Goal: Transaction & Acquisition: Download file/media

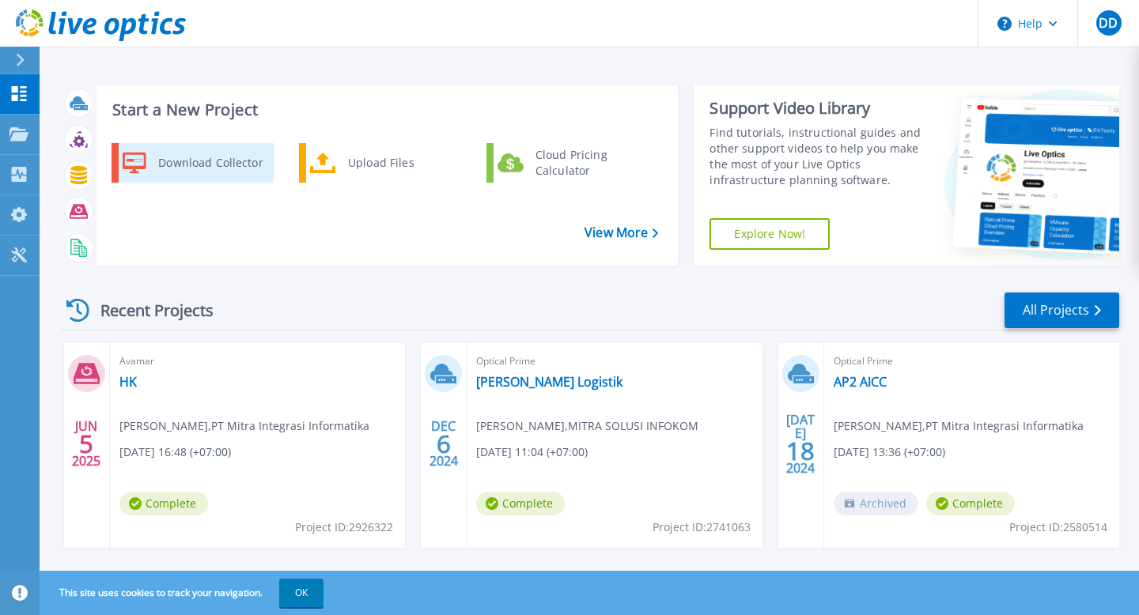
click at [191, 161] on div "Download Collector" at bounding box center [209, 163] width 119 height 32
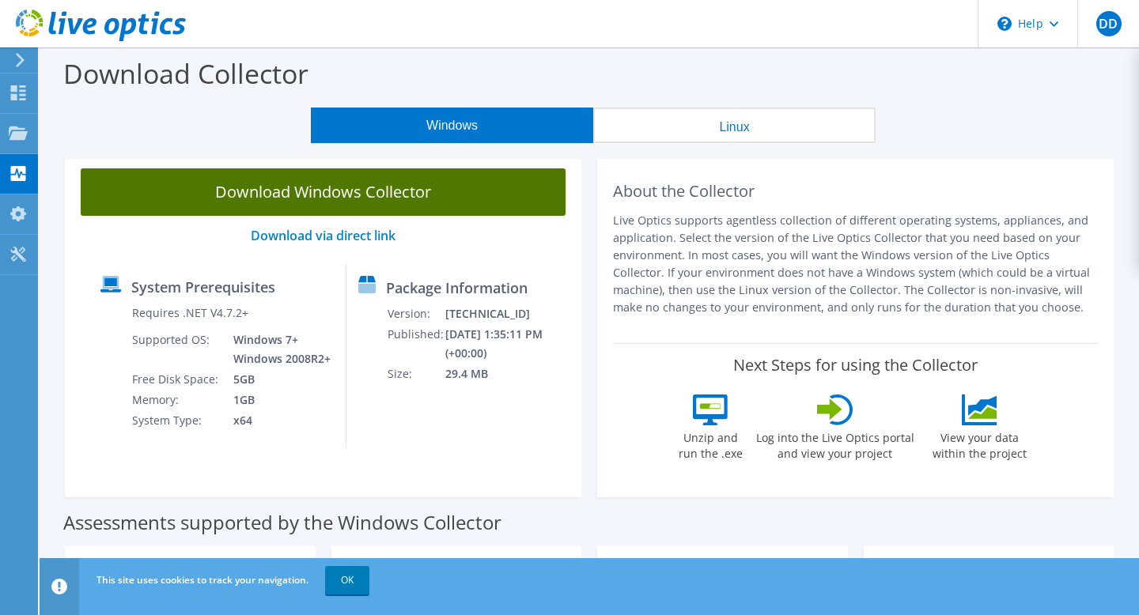
click at [470, 190] on link "Download Windows Collector" at bounding box center [323, 191] width 485 height 47
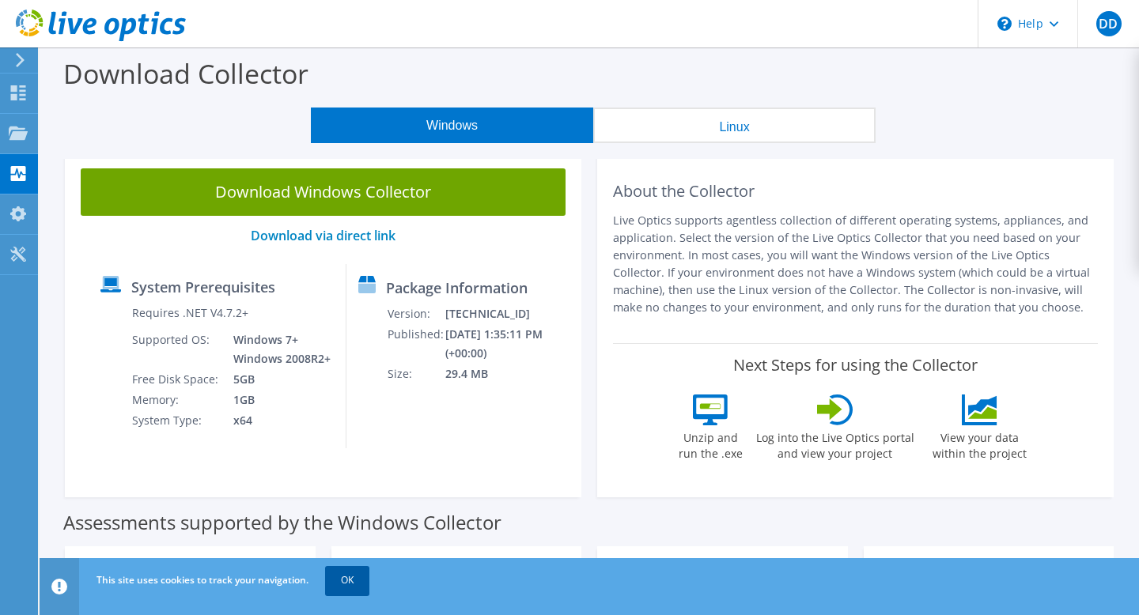
click at [355, 585] on link "OK" at bounding box center [347, 580] width 44 height 28
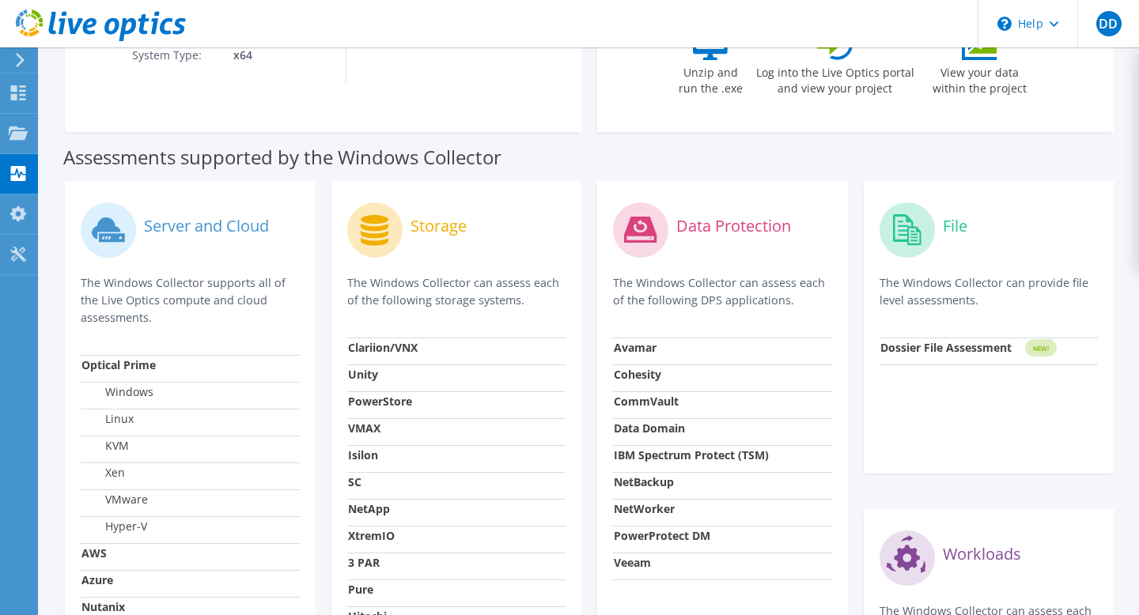
scroll to position [404, 0]
